Goal: Information Seeking & Learning: Learn about a topic

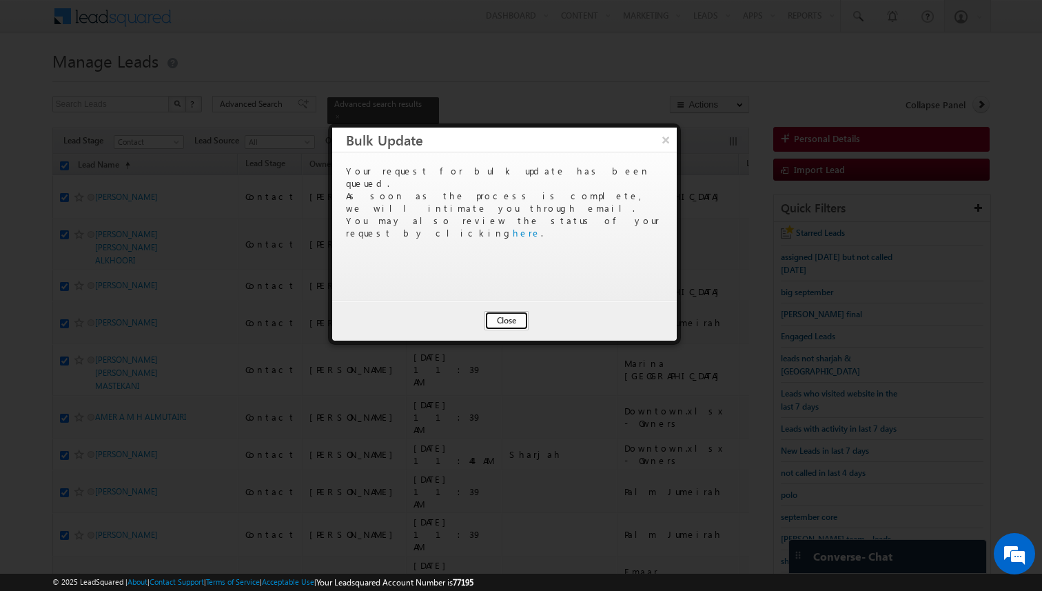
click at [500, 322] on button "Close" at bounding box center [507, 320] width 44 height 19
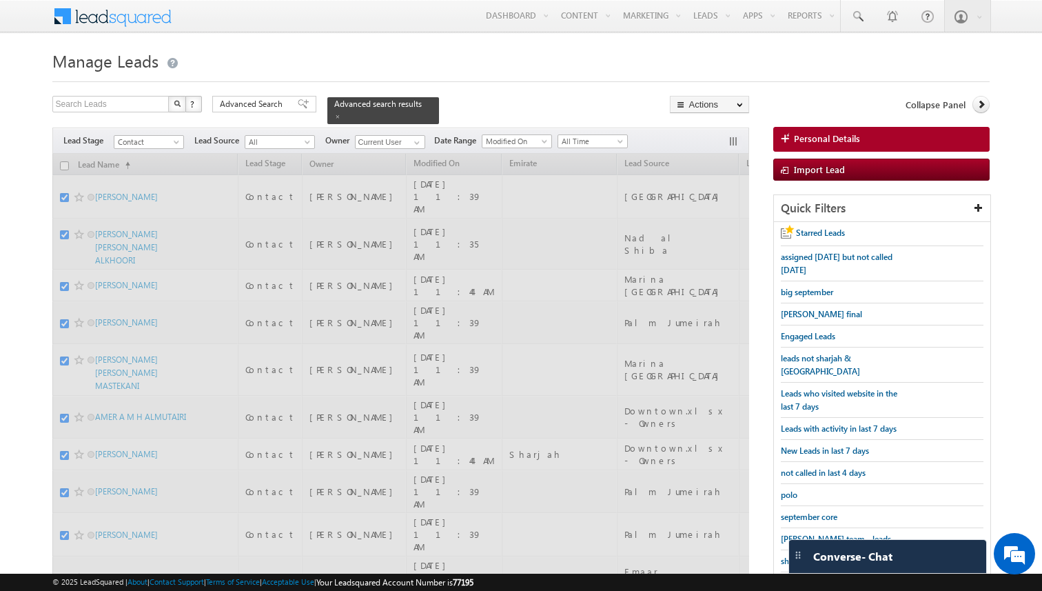
checkbox input "false"
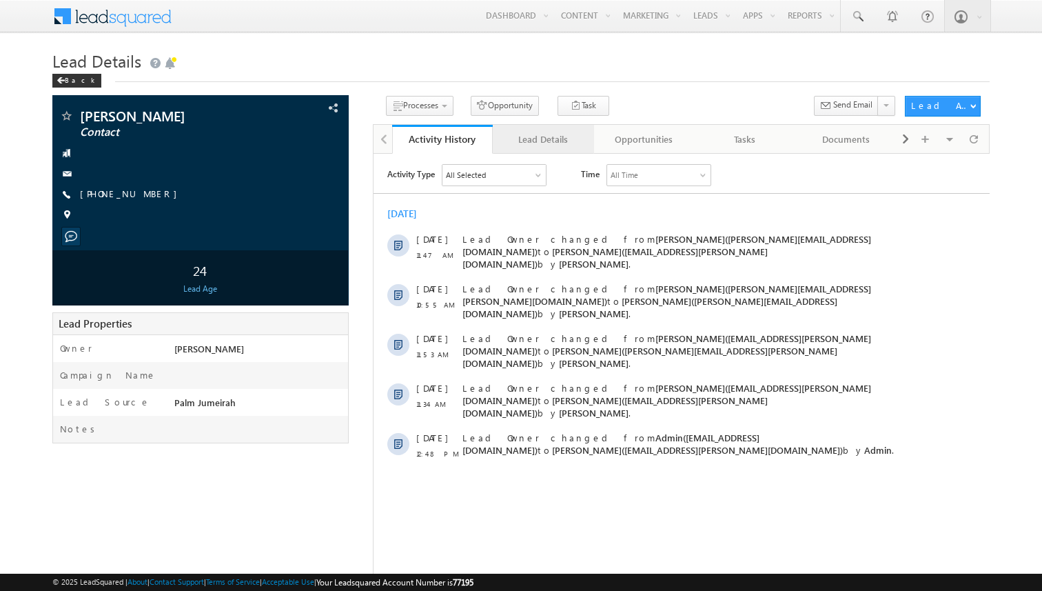
click at [537, 143] on div "Lead Details" at bounding box center [543, 139] width 78 height 17
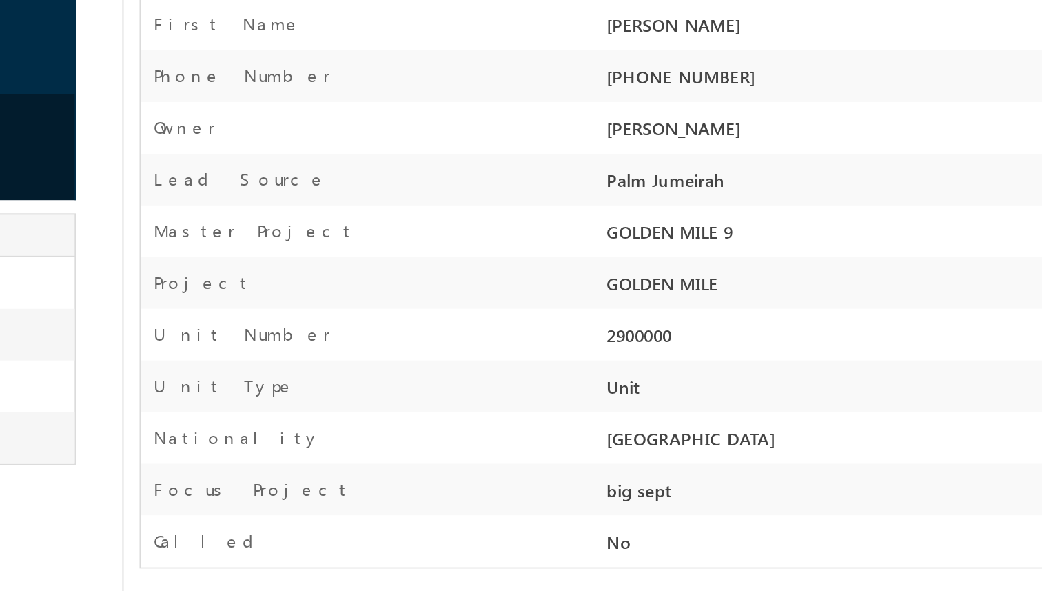
drag, startPoint x: 622, startPoint y: 321, endPoint x: 698, endPoint y: 324, distance: 75.9
click at [698, 324] on div "GOLDEN MILE 9" at bounding box center [801, 324] width 359 height 19
drag, startPoint x: 624, startPoint y: 374, endPoint x: 669, endPoint y: 377, distance: 44.9
click at [669, 377] on div "2900000" at bounding box center [801, 378] width 359 height 19
click at [660, 429] on div "Canada" at bounding box center [801, 432] width 359 height 19
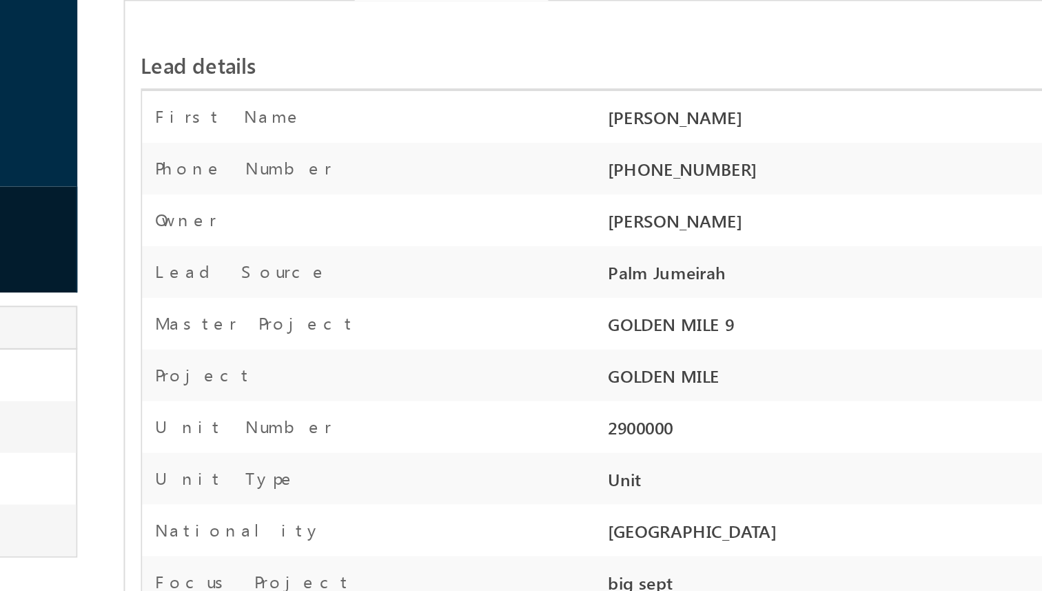
drag, startPoint x: 626, startPoint y: 293, endPoint x: 686, endPoint y: 295, distance: 60.7
click at [686, 295] on div "Palm Jumeirah" at bounding box center [801, 297] width 359 height 19
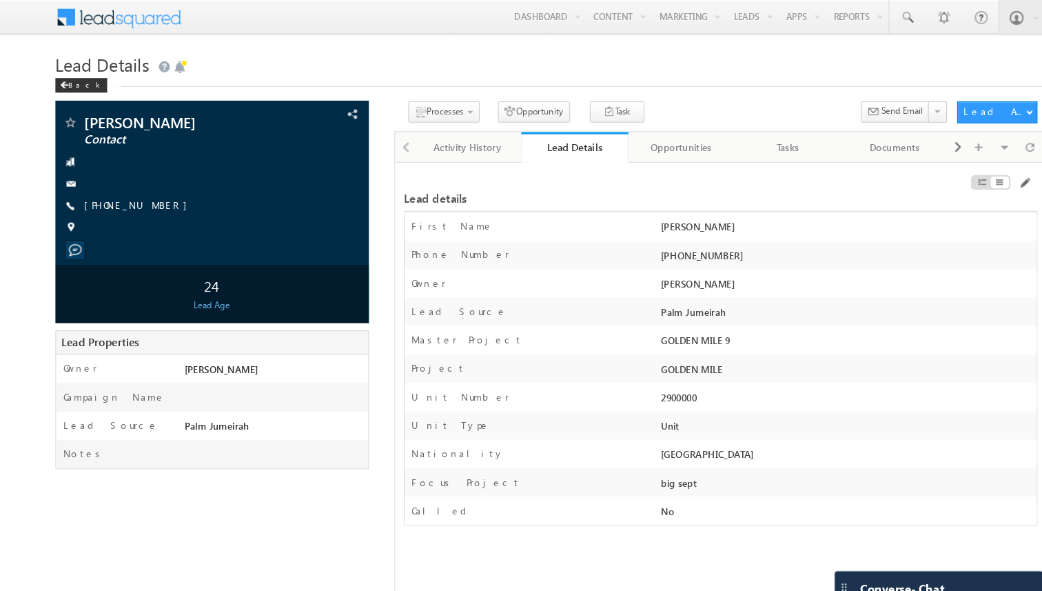
click at [544, 236] on div "Phone Number *" at bounding box center [502, 244] width 239 height 20
